Goal: Information Seeking & Learning: Compare options

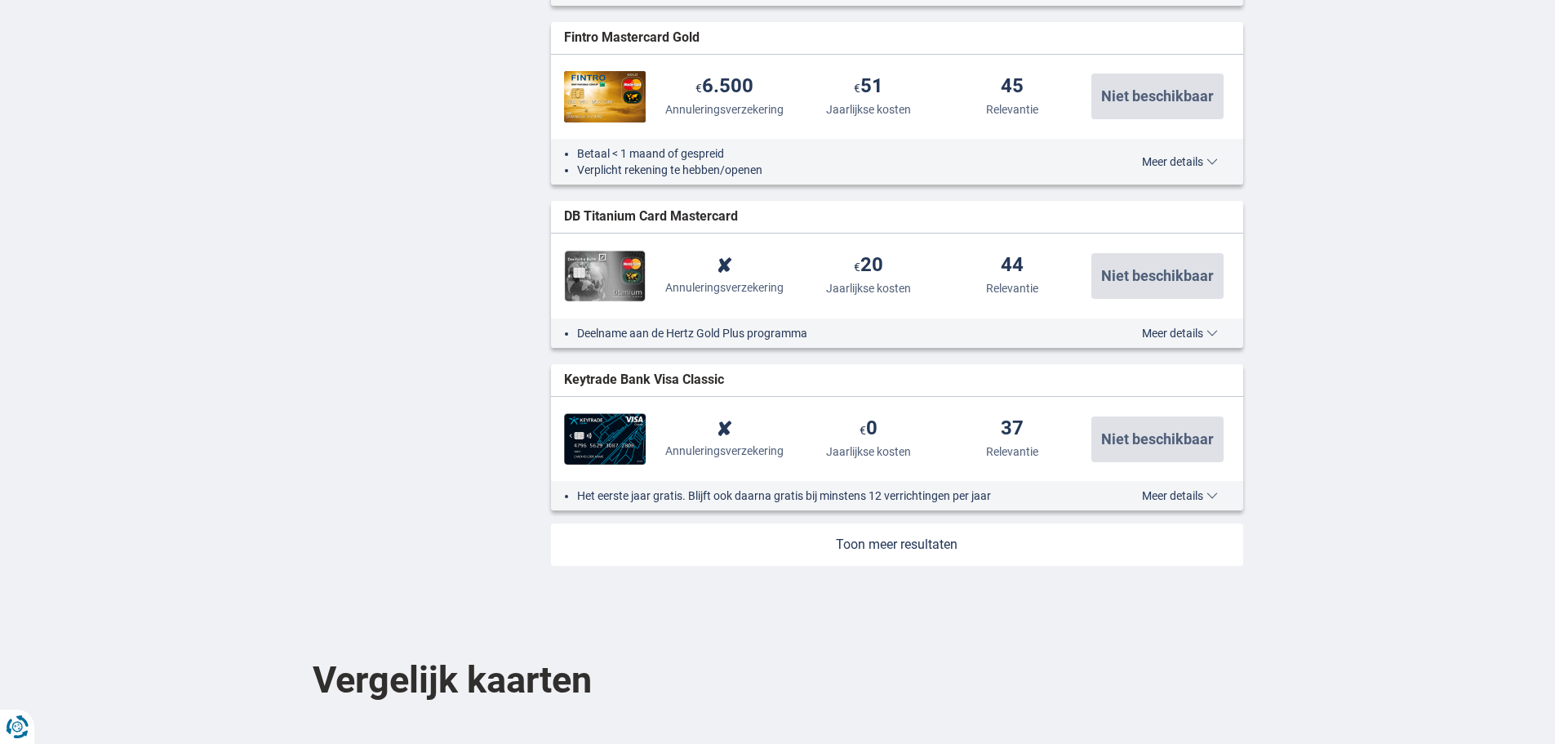
scroll to position [1878, 0]
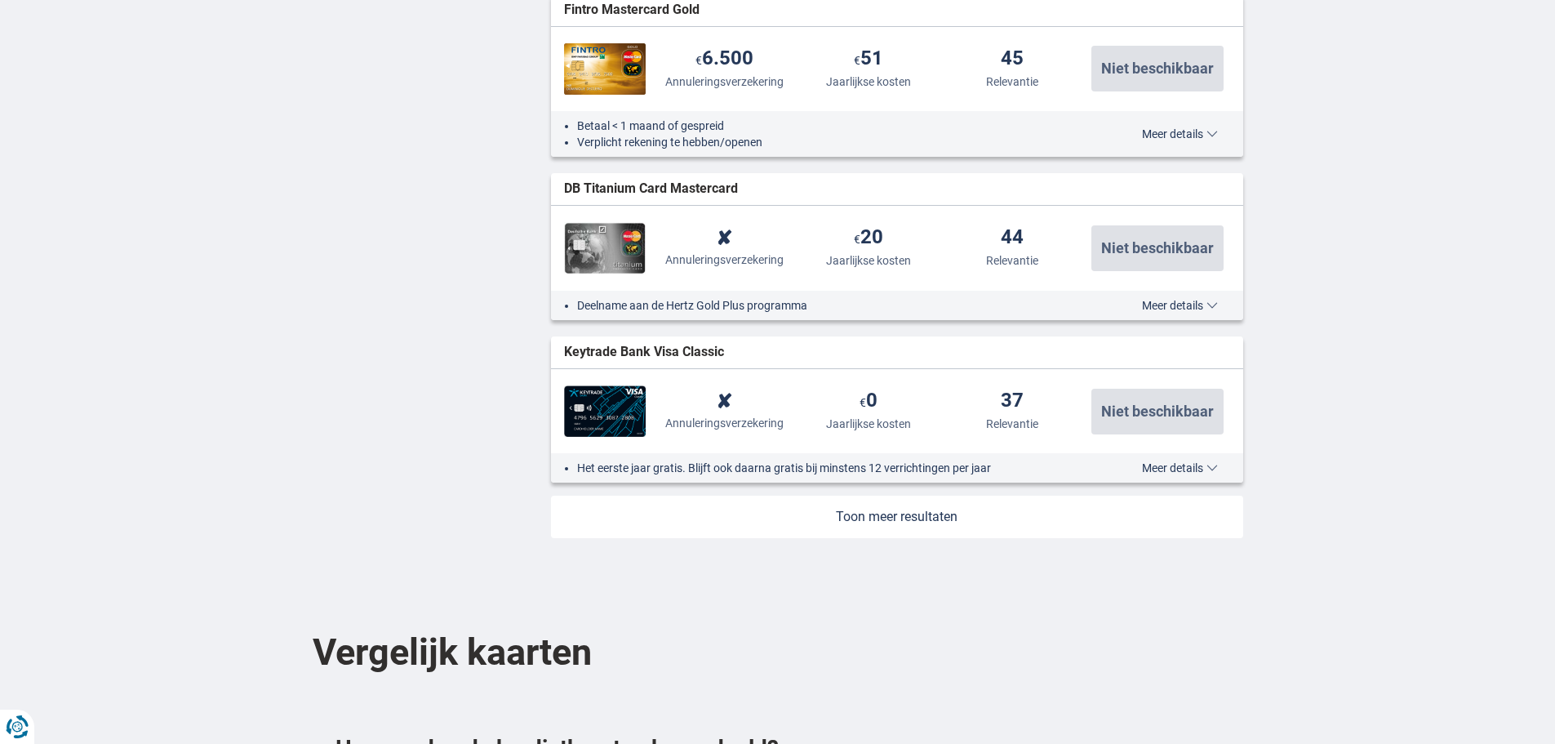
click at [853, 518] on link at bounding box center [897, 517] width 692 height 42
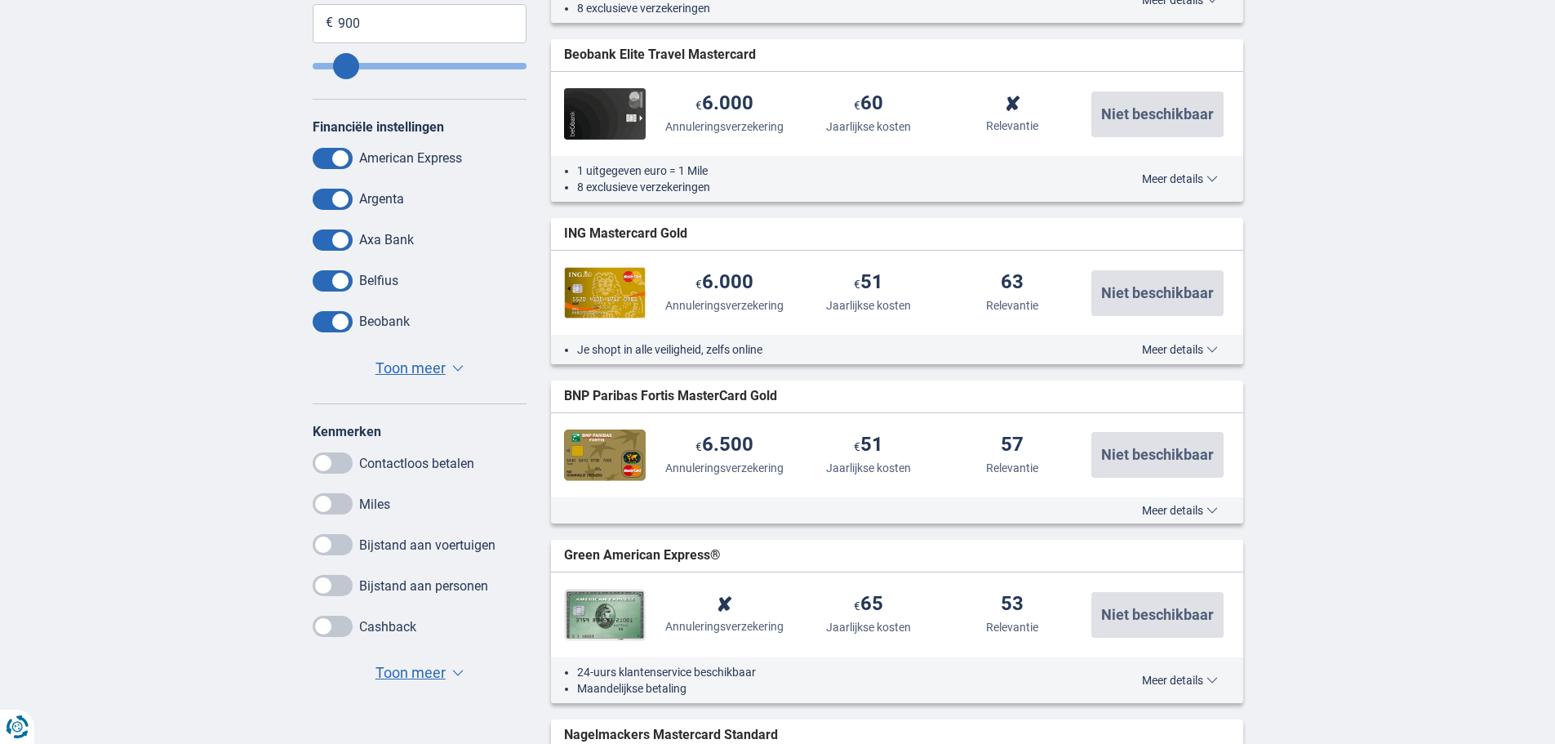
scroll to position [82, 0]
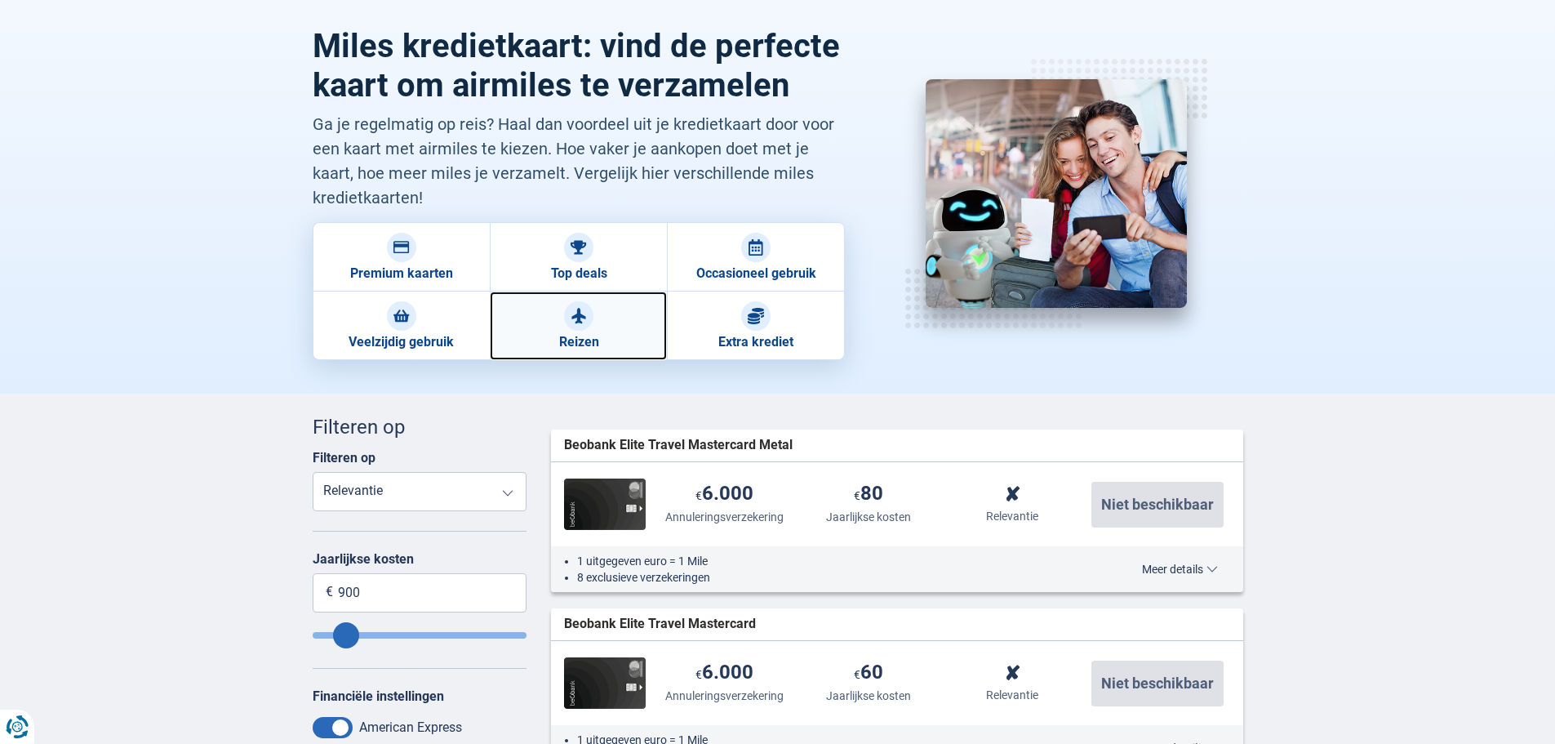
click at [558, 325] on link "Reizen" at bounding box center [578, 325] width 177 height 69
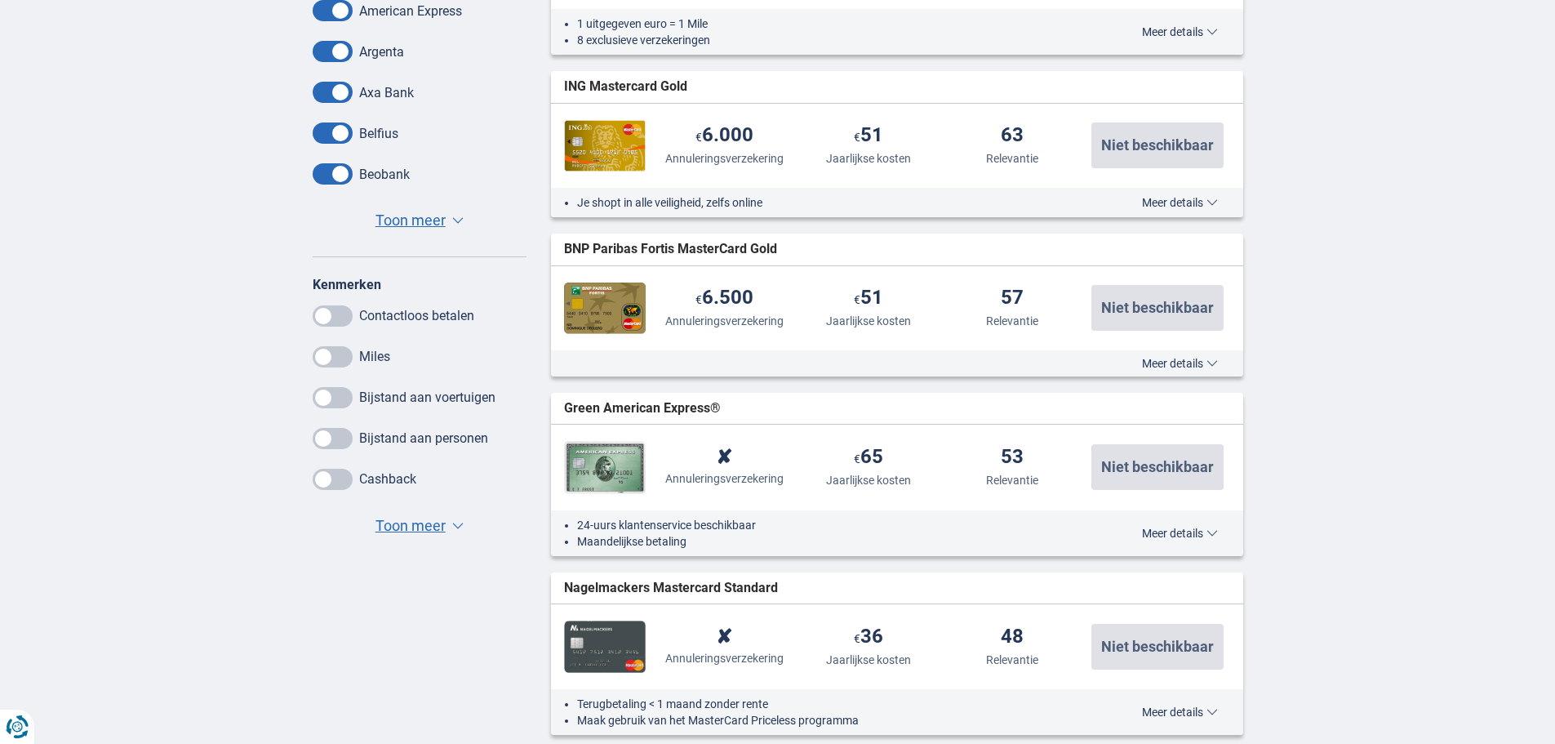
scroll to position [735, 0]
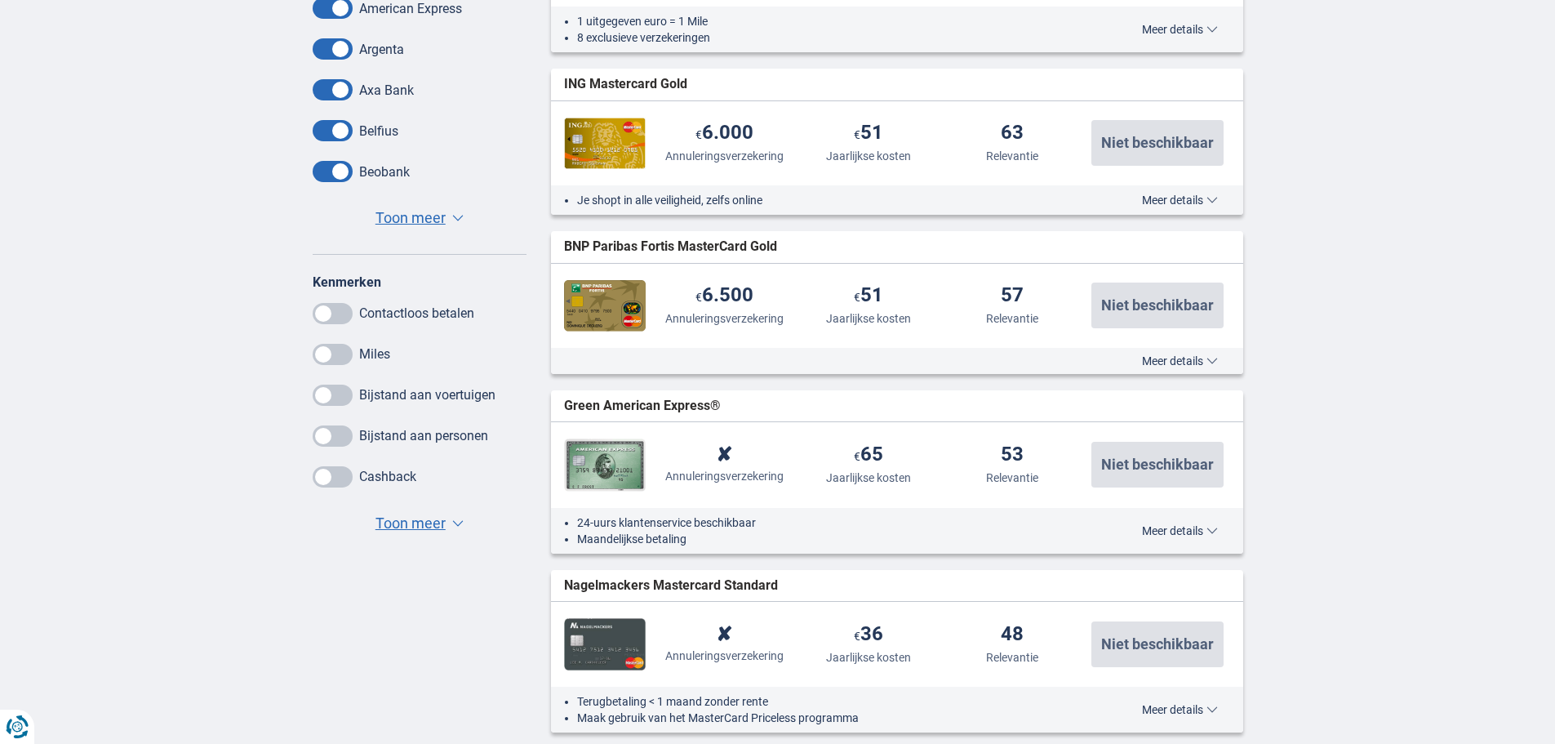
click at [345, 352] on span at bounding box center [333, 354] width 40 height 21
click at [0, 0] on input "checkbox" at bounding box center [0, 0] width 0 height 0
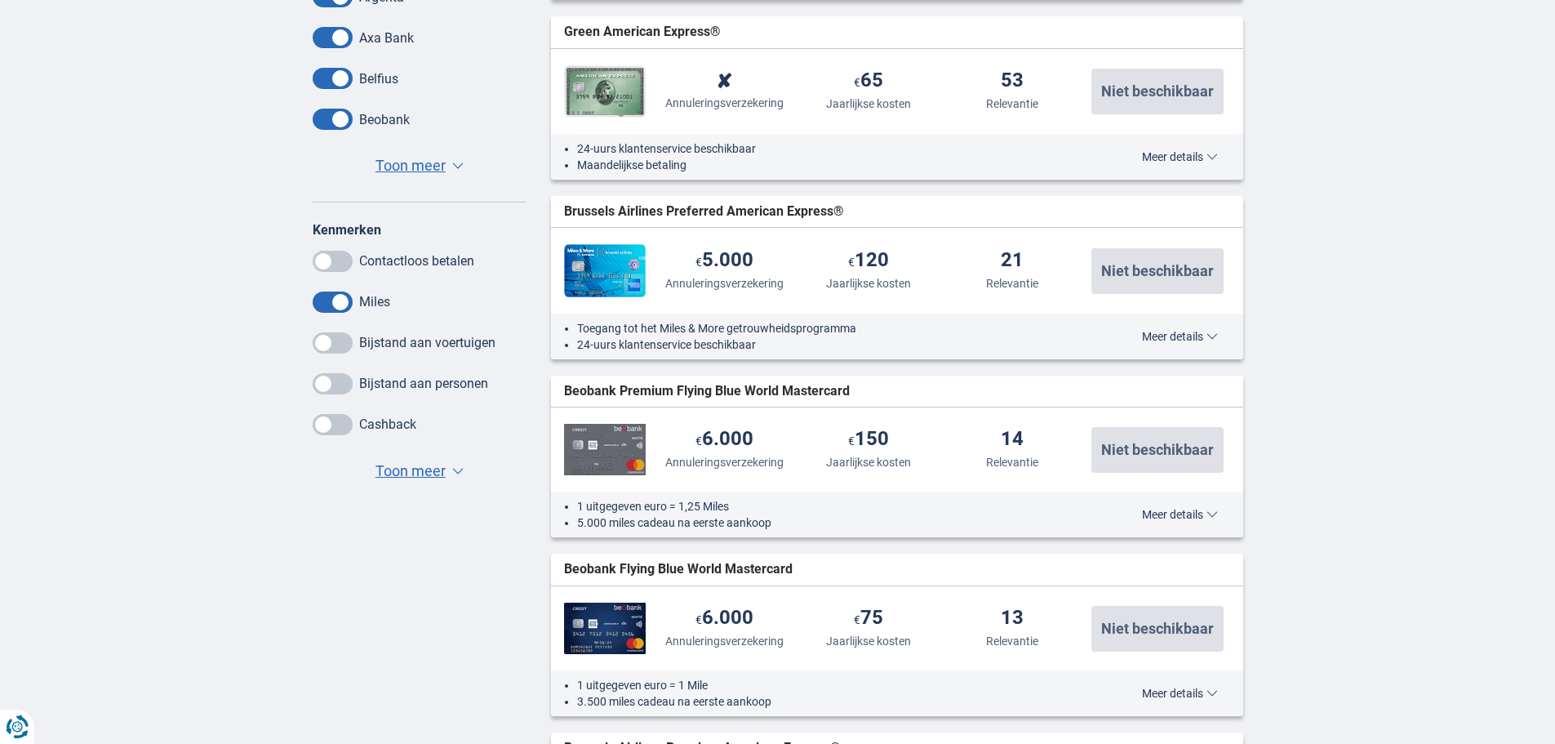
scroll to position [799, 0]
